Goal: Transaction & Acquisition: Purchase product/service

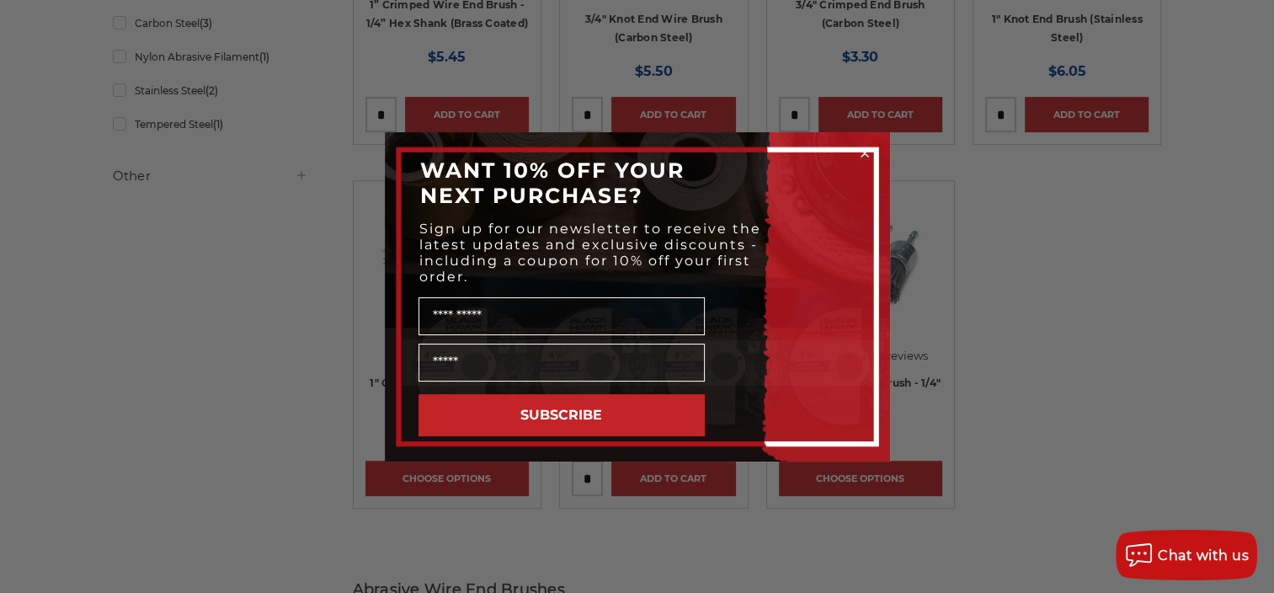
scroll to position [556, 0]
click at [861, 152] on circle "Close dialog" at bounding box center [864, 153] width 16 height 16
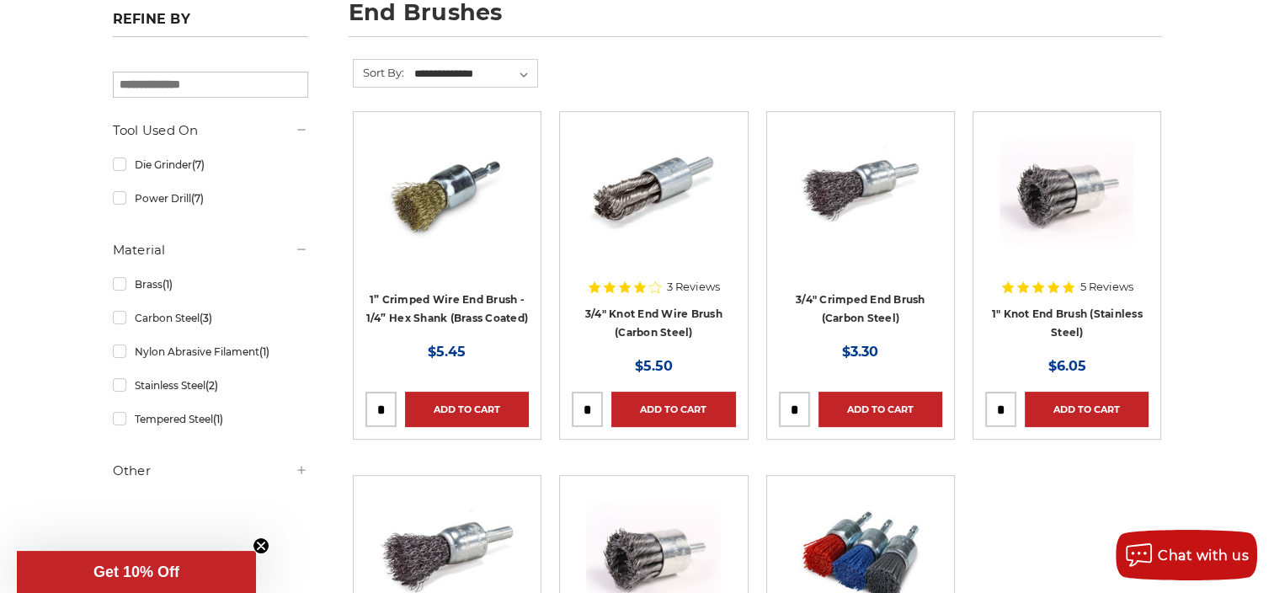
scroll to position [263, 0]
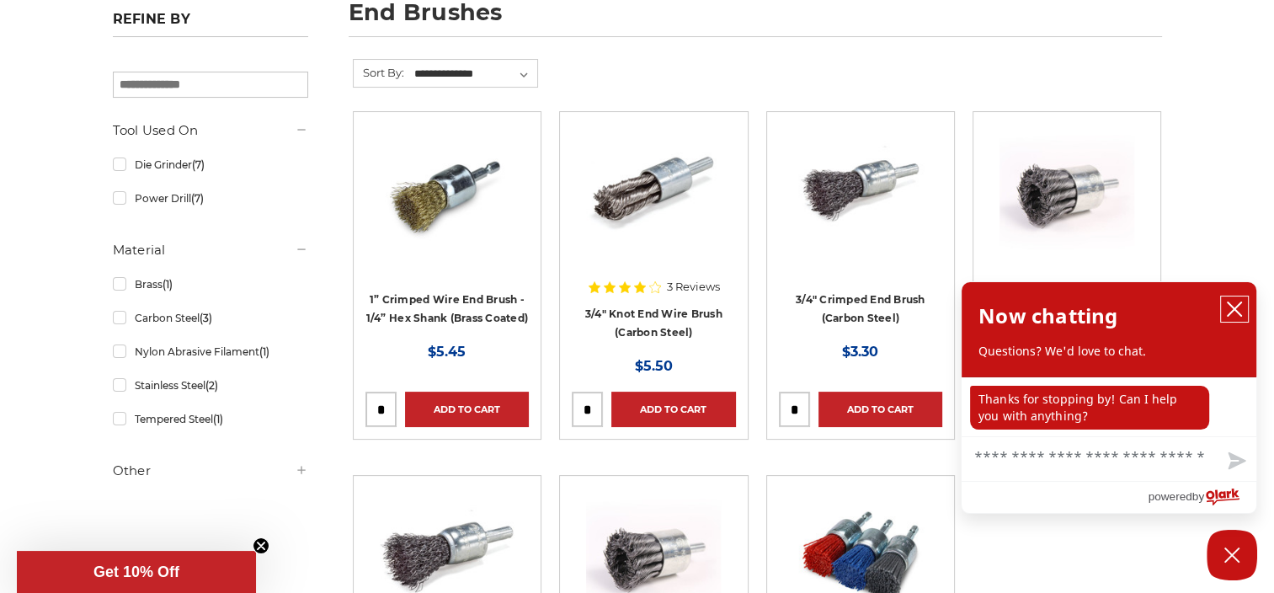
click at [1231, 312] on icon "close chatbox" at bounding box center [1233, 308] width 13 height 13
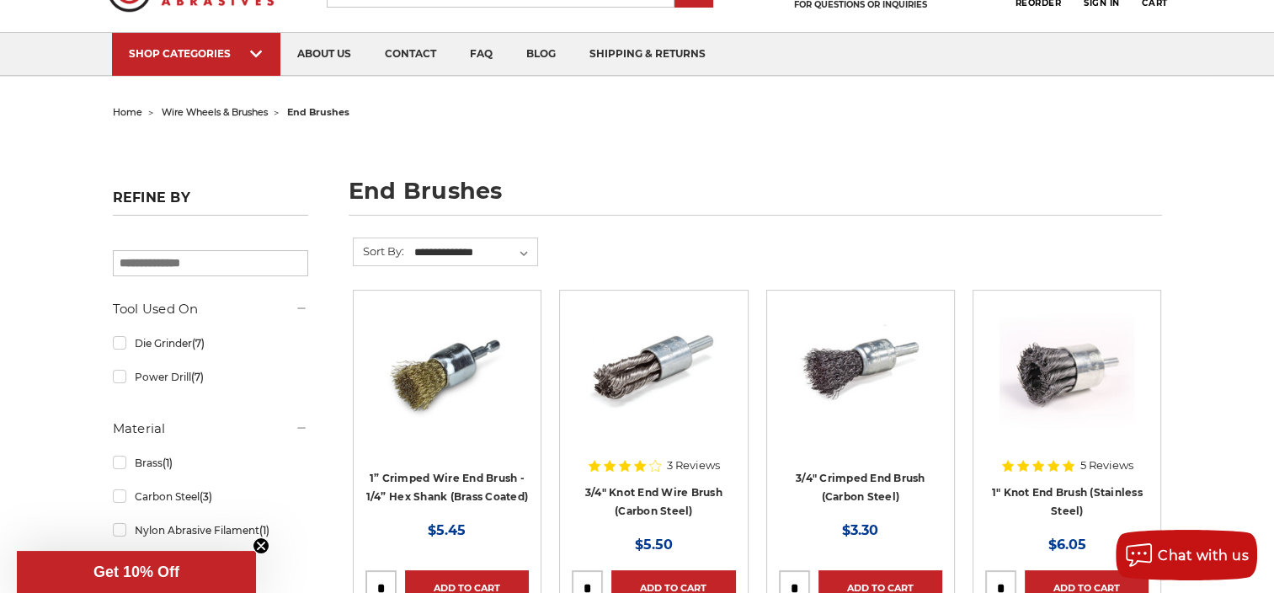
scroll to position [84, 0]
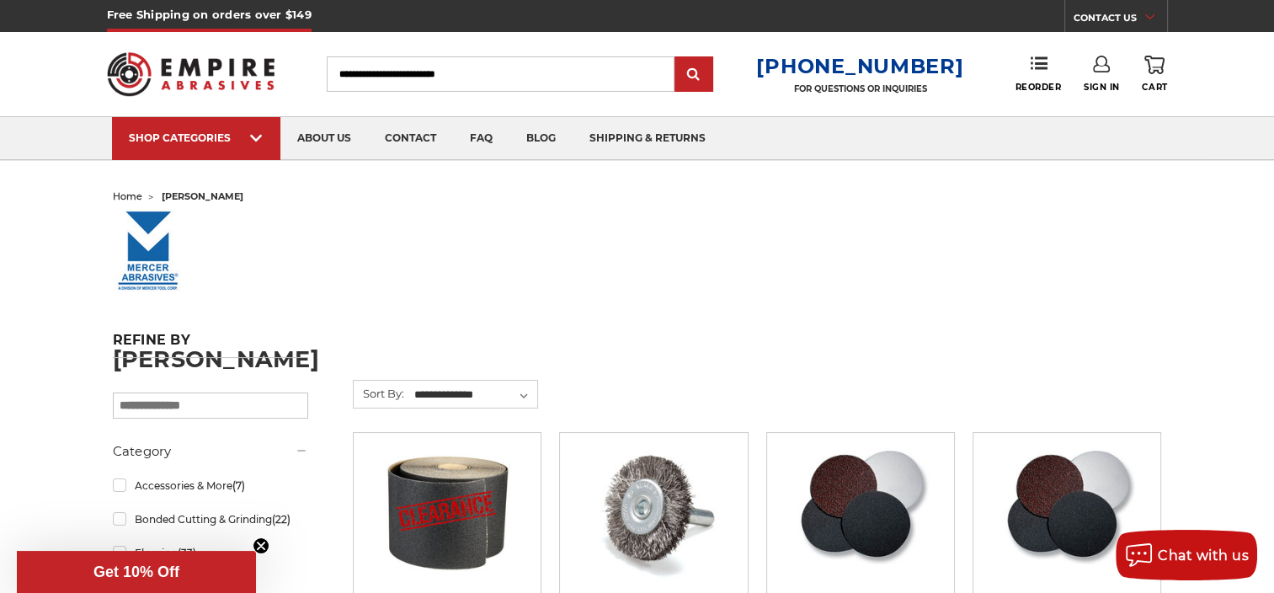
click at [397, 78] on input "Search" at bounding box center [501, 73] width 348 height 35
paste input "**********"
type input "**********"
click at [677, 58] on input "submit" at bounding box center [694, 75] width 34 height 34
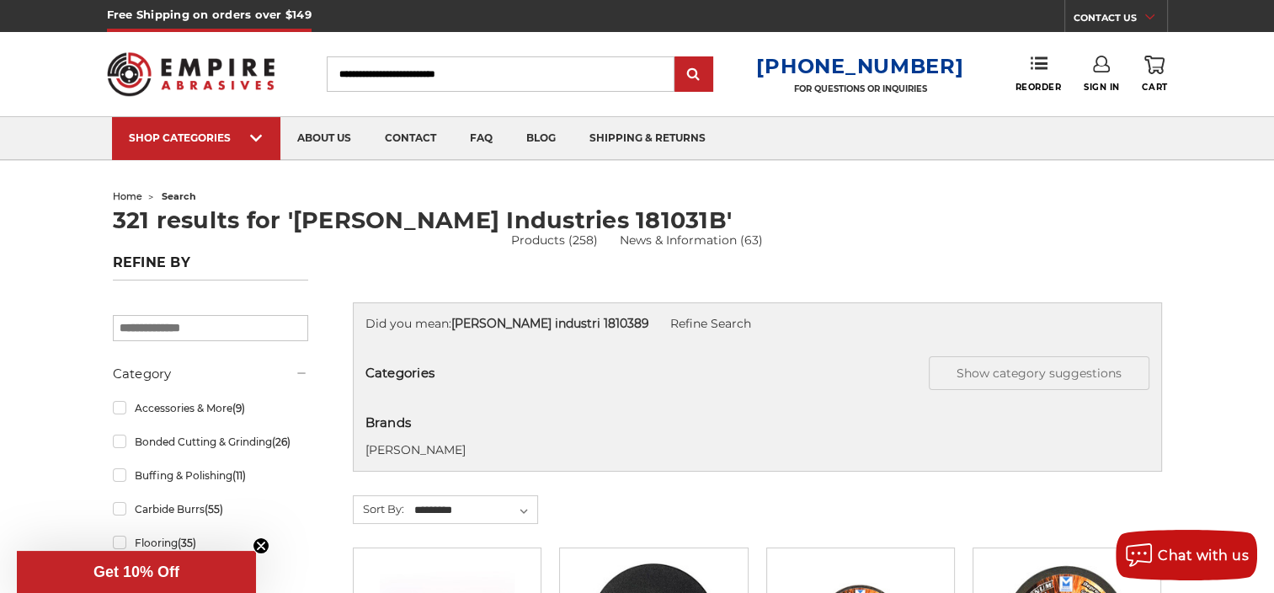
click at [497, 67] on input "Search" at bounding box center [501, 73] width 348 height 35
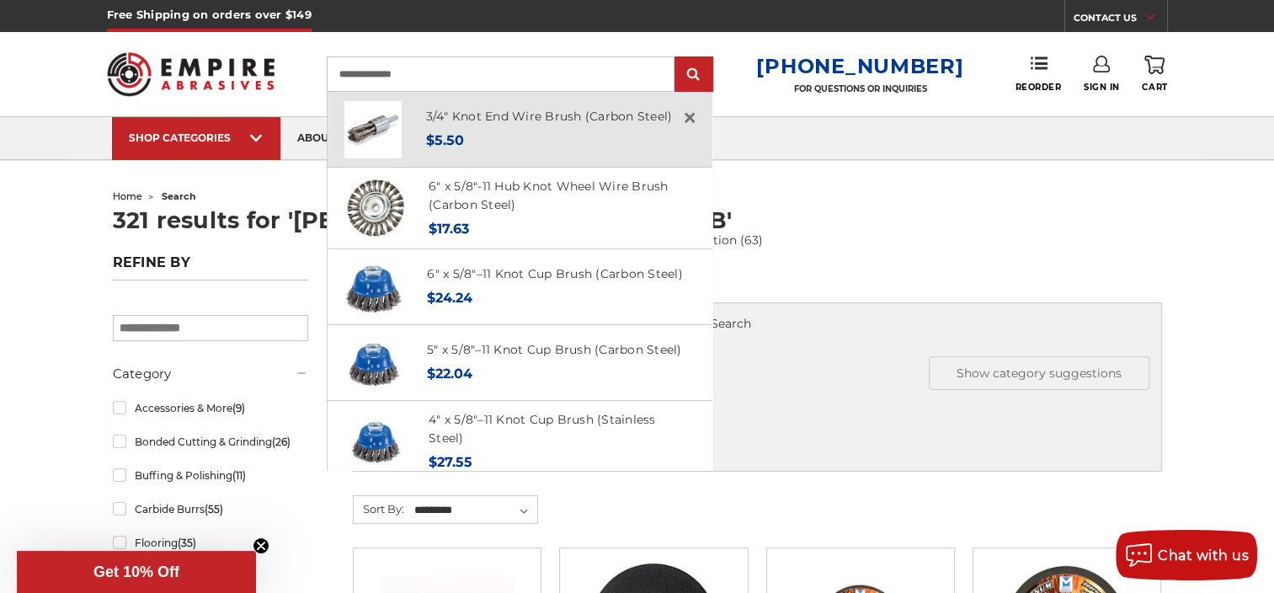
type input "**********"
click at [677, 58] on input "submit" at bounding box center [694, 75] width 34 height 34
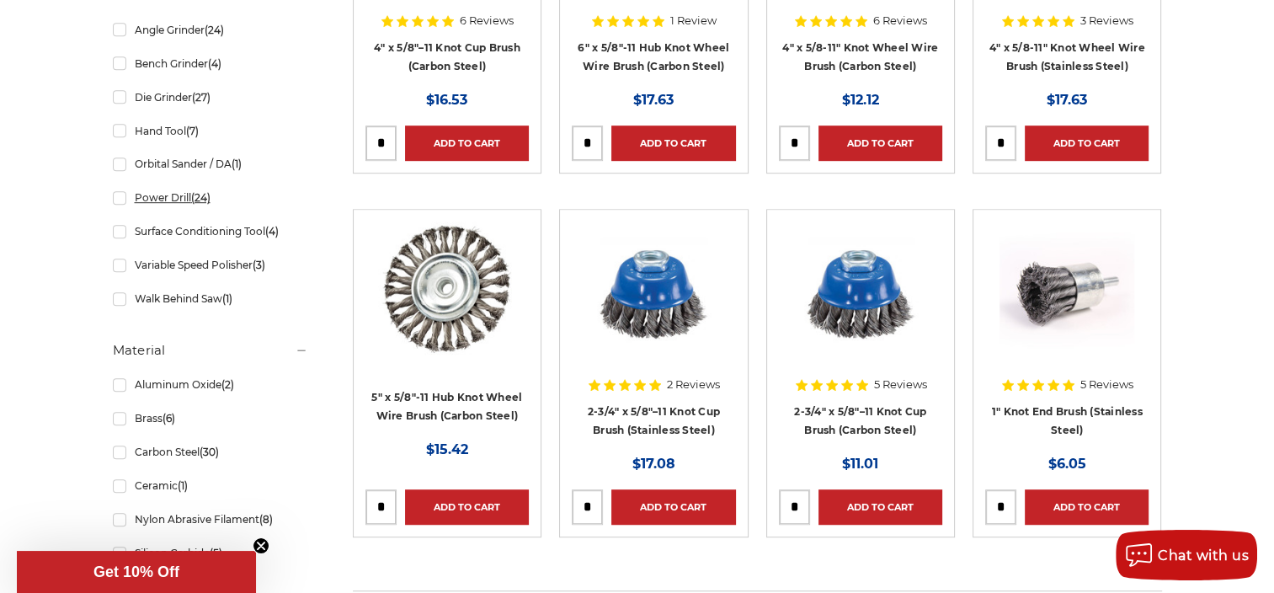
scroll to position [1069, 0]
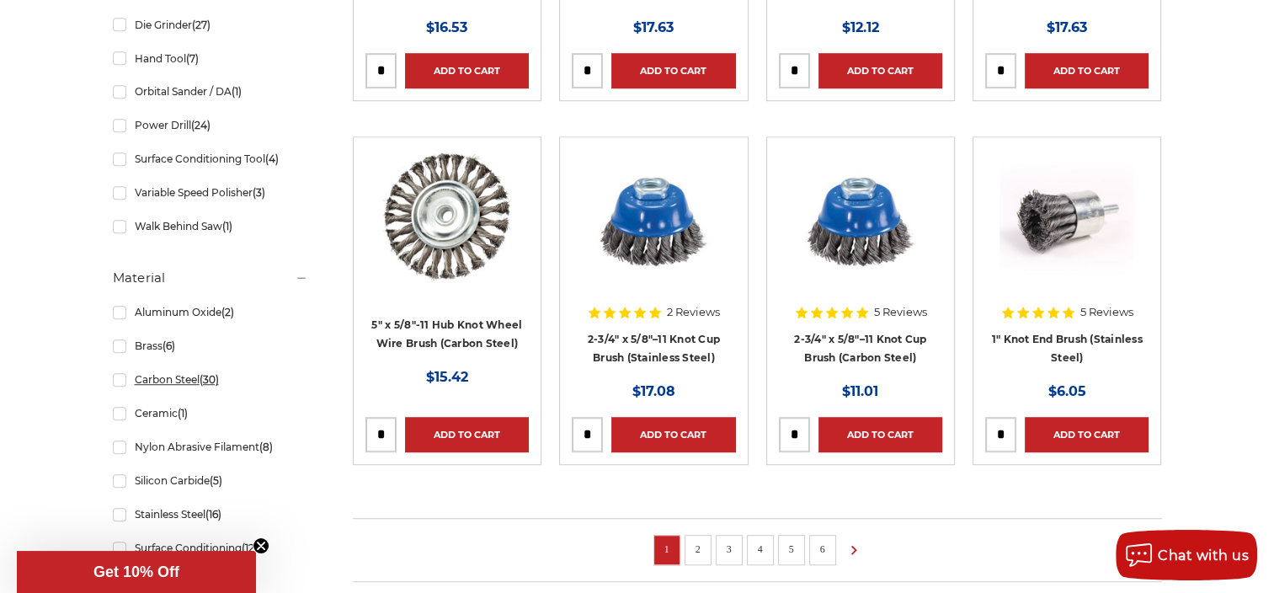
click at [120, 381] on link "Carbon Steel (30)" at bounding box center [210, 379] width 195 height 29
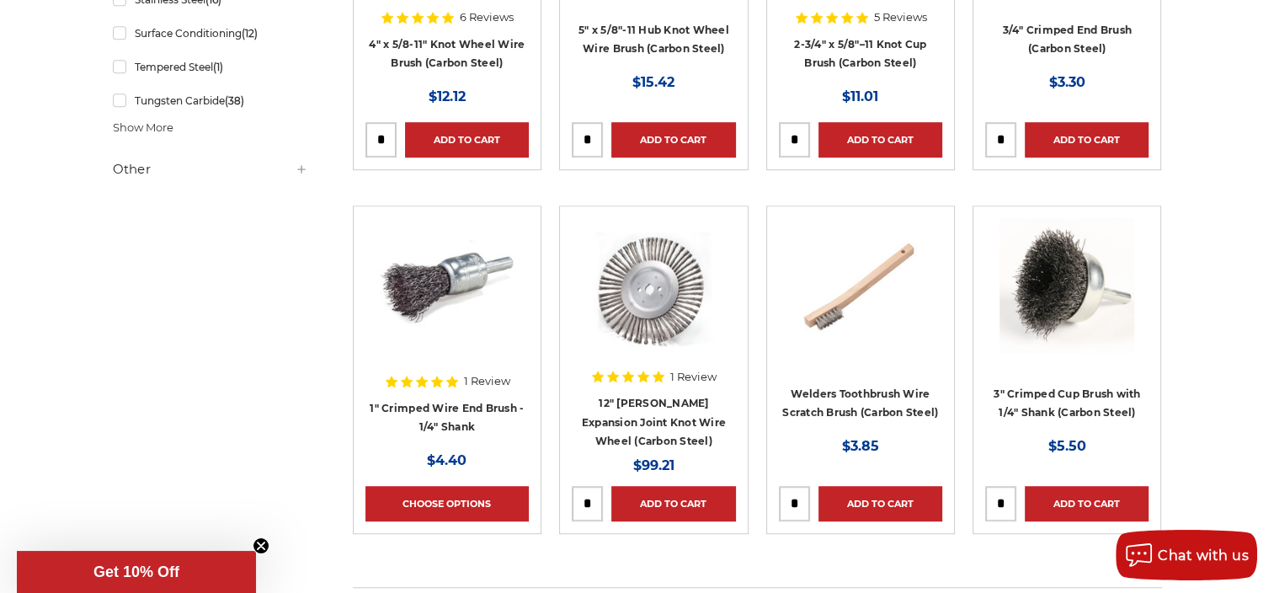
scroll to position [1209, 0]
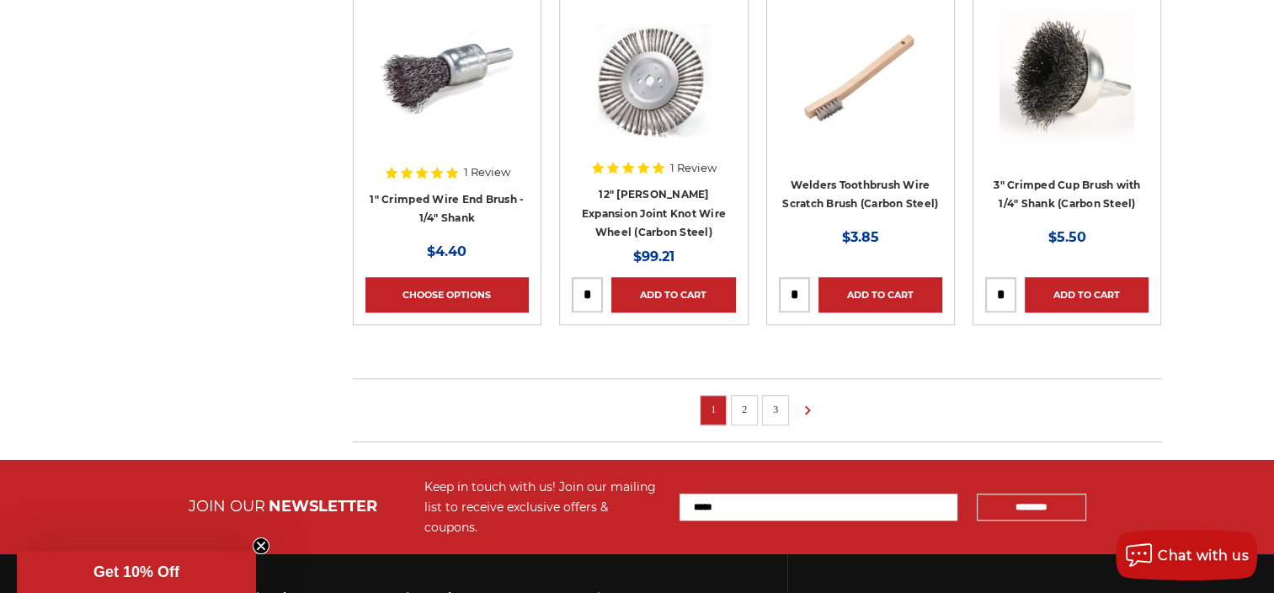
click at [747, 407] on link "2" at bounding box center [744, 409] width 17 height 19
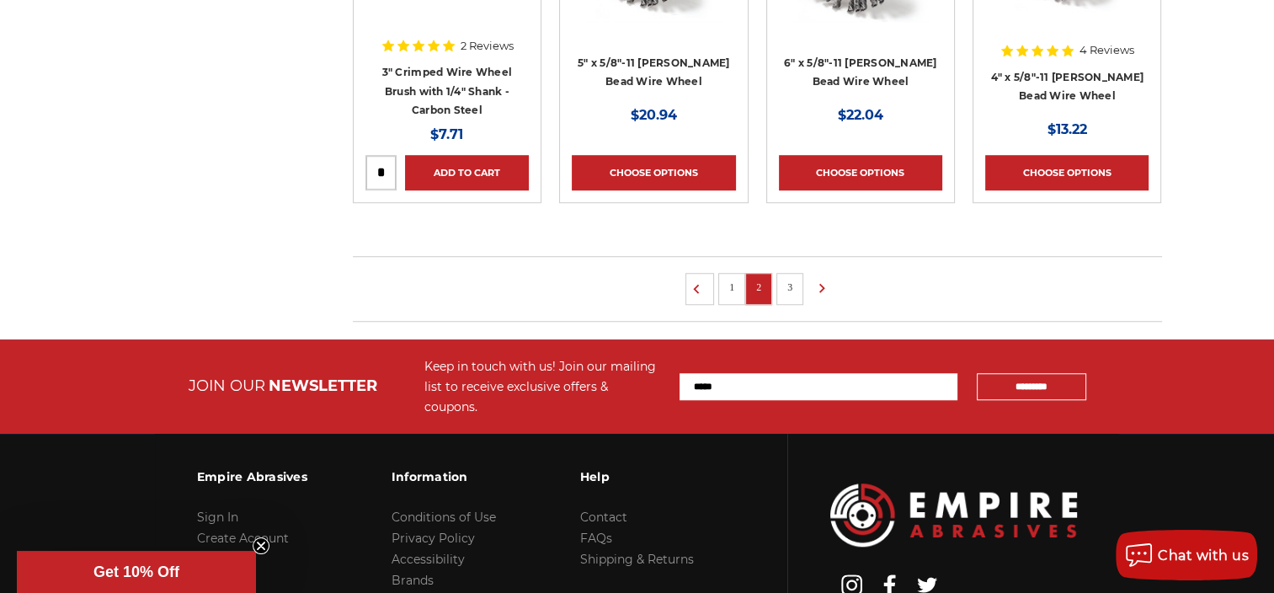
scroll to position [1334, 0]
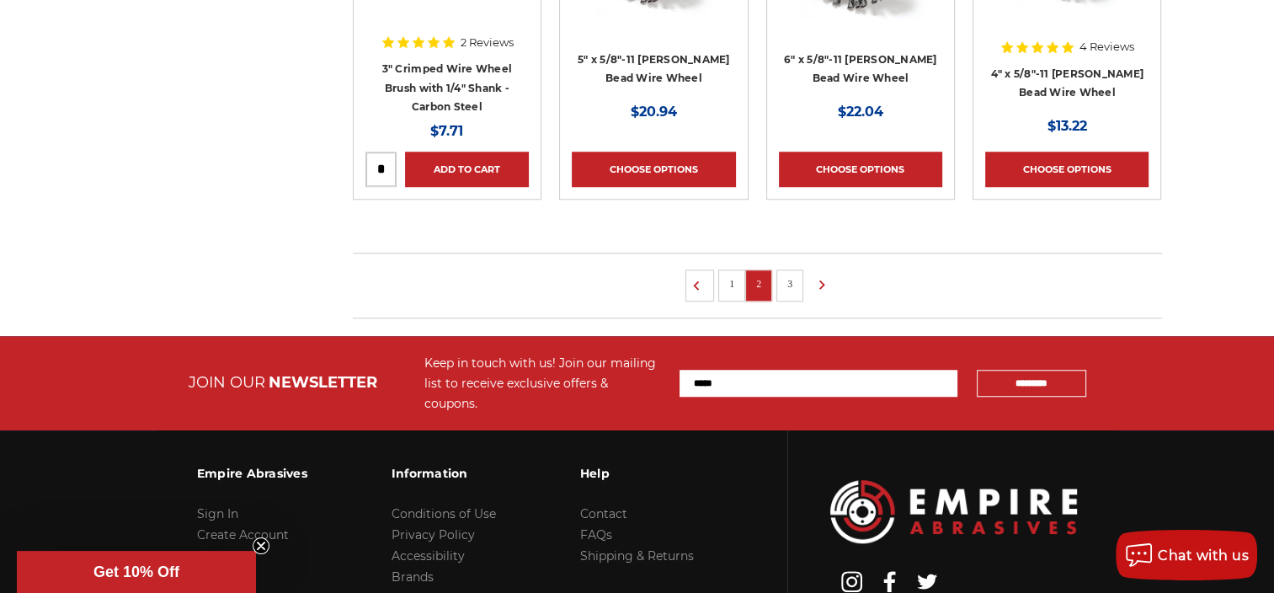
click at [791, 274] on link "3" at bounding box center [789, 283] width 17 height 19
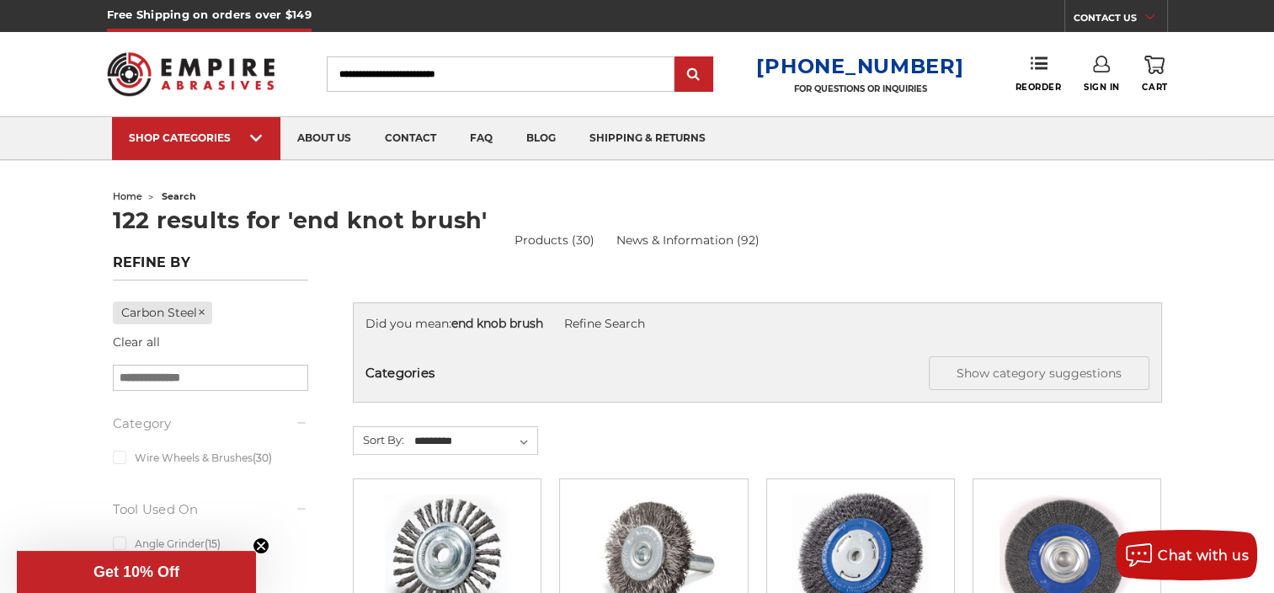
scroll to position [1088, 0]
